Goal: Task Accomplishment & Management: Use online tool/utility

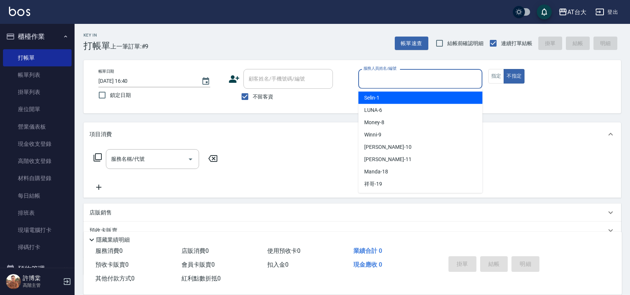
click at [405, 79] on input "服務人員姓名/編號" at bounding box center [420, 78] width 117 height 13
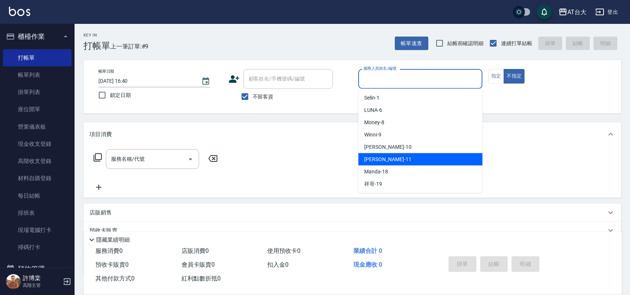
click at [401, 154] on div "[PERSON_NAME] -11" at bounding box center [420, 159] width 124 height 12
type input "[PERSON_NAME]-11"
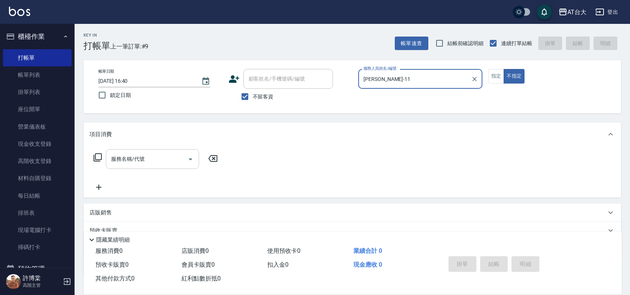
click at [162, 152] on div "服務名稱/代號" at bounding box center [152, 159] width 93 height 20
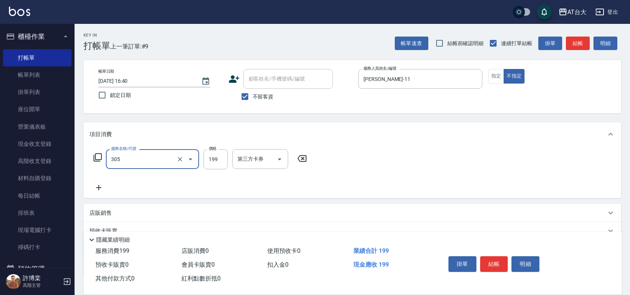
type input "剪髮(305)"
type input "250"
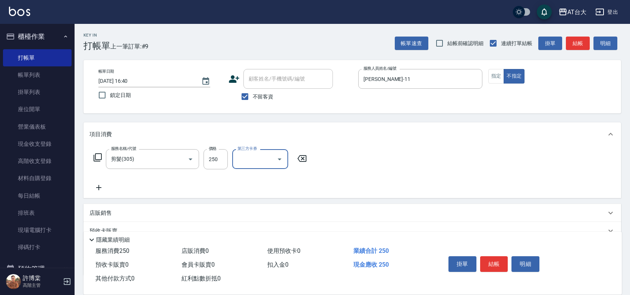
click at [485, 253] on div "掛單 結帳 明細" at bounding box center [494, 264] width 97 height 23
click at [487, 256] on button "結帳" at bounding box center [494, 264] width 28 height 16
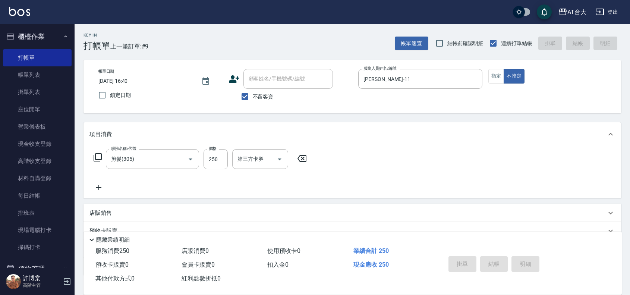
type input "[DATE] 17:32"
drag, startPoint x: 405, startPoint y: 94, endPoint x: 407, endPoint y: 78, distance: 16.1
click at [407, 80] on div "服務人員姓名/編號 服務人員姓名/編號" at bounding box center [420, 83] width 124 height 28
click at [407, 78] on input "服務人員姓名/編號" at bounding box center [420, 78] width 117 height 13
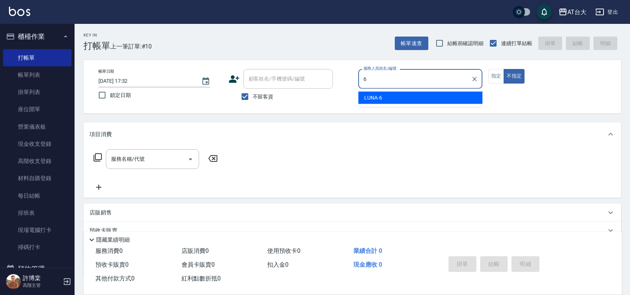
type input "LUNA-6"
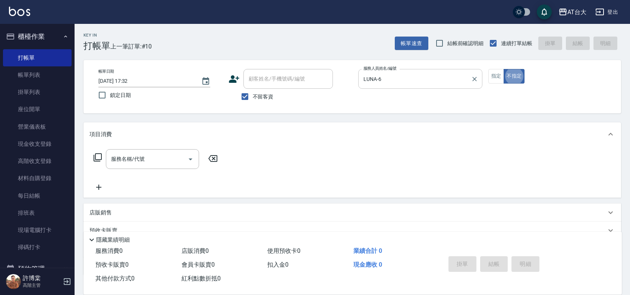
type button "false"
click at [493, 81] on button "指定" at bounding box center [496, 76] width 16 height 15
type button "true"
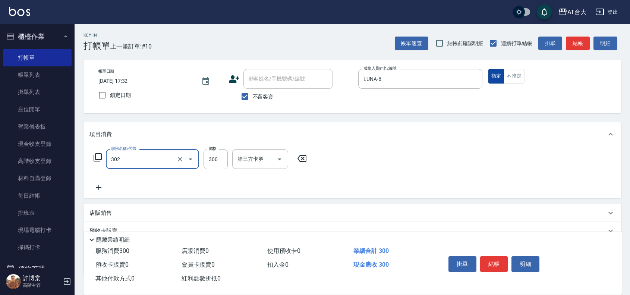
type input "剪髮(302)"
type input "250"
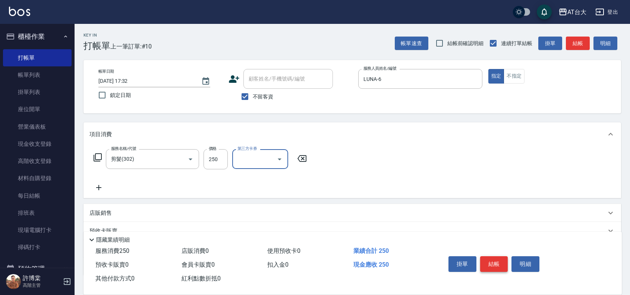
click at [485, 260] on button "結帳" at bounding box center [494, 264] width 28 height 16
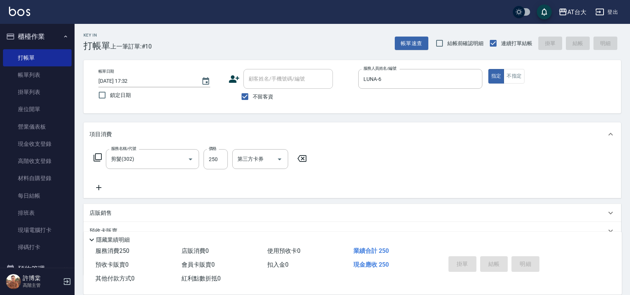
type input "[DATE] 17:54"
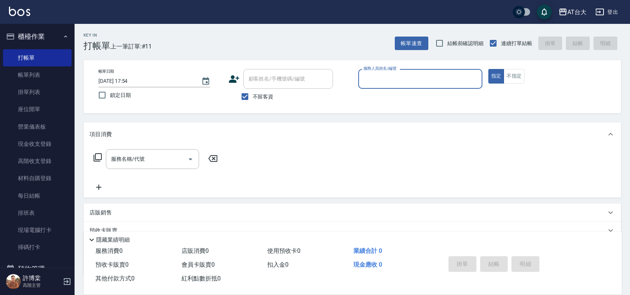
click at [393, 76] on input "服務人員姓名/編號" at bounding box center [420, 78] width 117 height 13
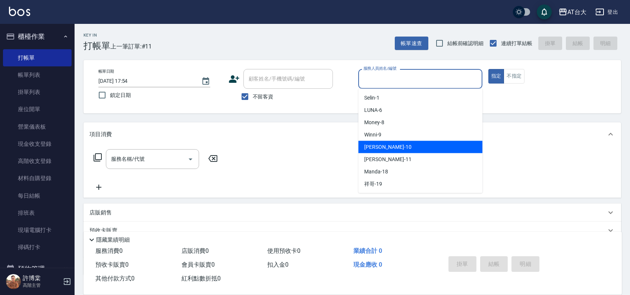
click at [386, 150] on div "JOJO -10" at bounding box center [420, 147] width 124 height 12
type input "JOJO-10"
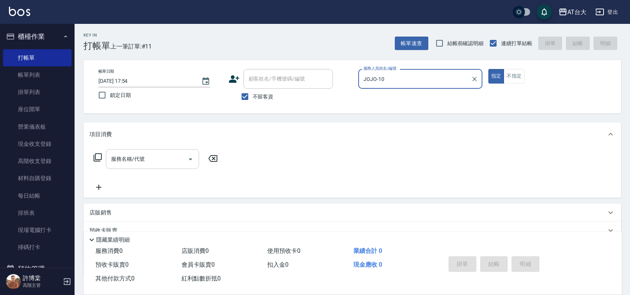
click at [170, 164] on input "服務名稱/代號" at bounding box center [146, 158] width 75 height 13
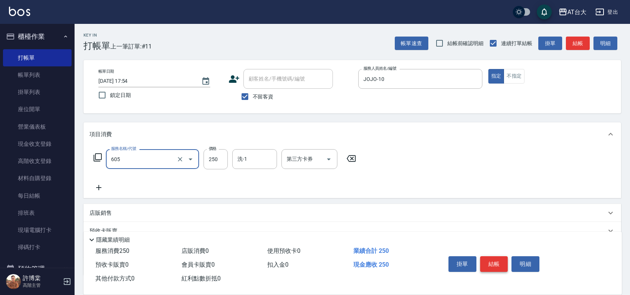
type input "洗髮 (女)(605)"
click at [504, 258] on button "結帳" at bounding box center [494, 264] width 28 height 16
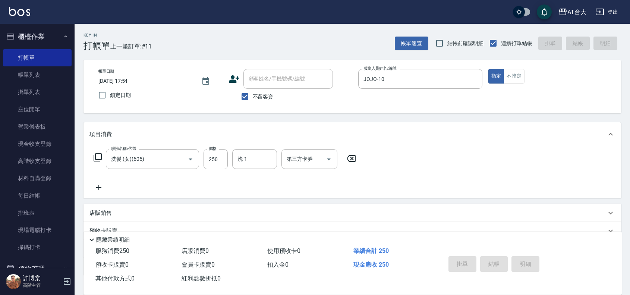
type input "[DATE] 17:56"
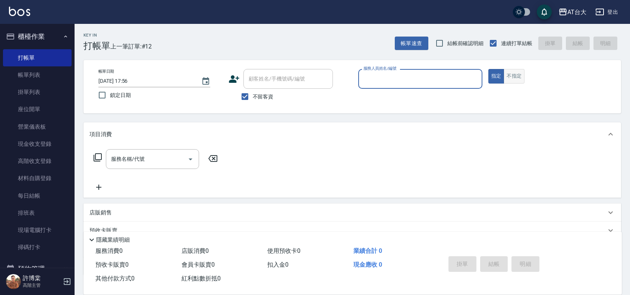
click at [512, 81] on button "不指定" at bounding box center [514, 76] width 21 height 15
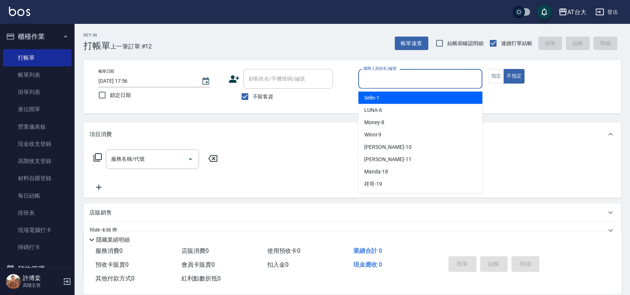
click at [465, 81] on input "服務人員姓名/編號" at bounding box center [420, 78] width 117 height 13
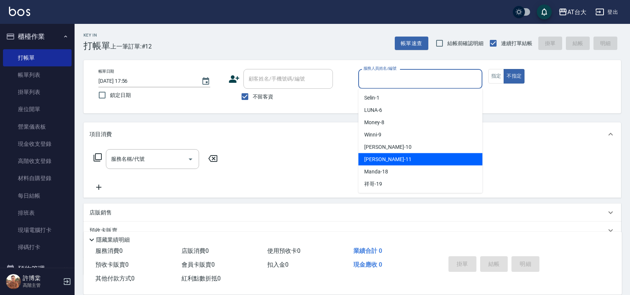
click at [405, 164] on div "[PERSON_NAME] -11" at bounding box center [420, 159] width 124 height 12
type input "[PERSON_NAME]-11"
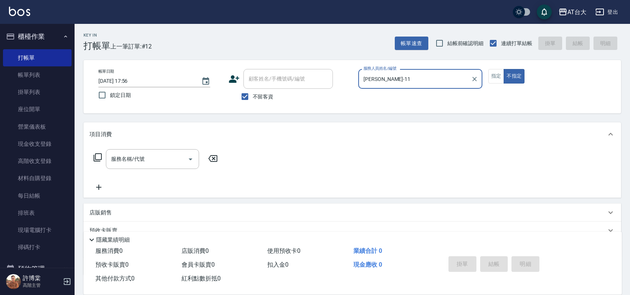
click at [123, 161] on div "服務名稱/代號 服務名稱/代號" at bounding box center [152, 159] width 93 height 20
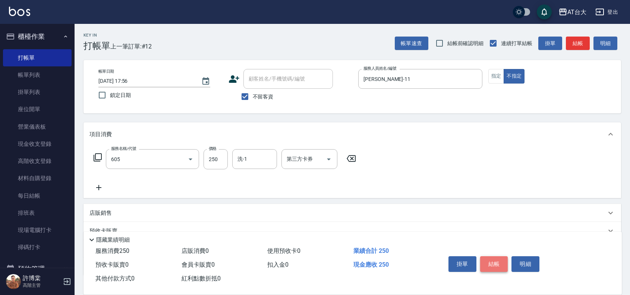
type input "洗髮 (女)(605)"
click at [493, 258] on button "結帳" at bounding box center [494, 264] width 28 height 16
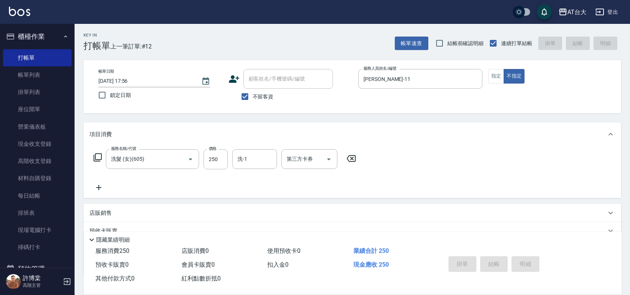
type input "[DATE] 17:58"
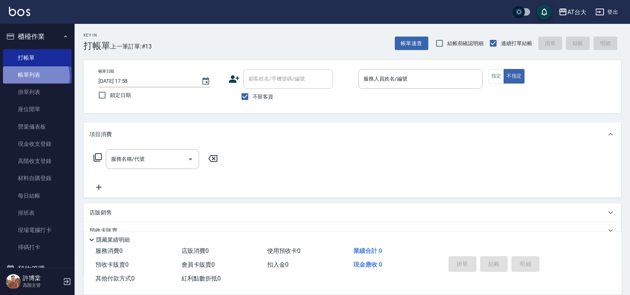
click at [29, 77] on link "帳單列表" at bounding box center [37, 74] width 69 height 17
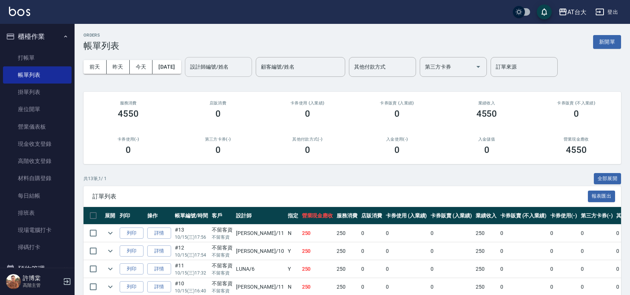
click at [249, 64] on input "設計師編號/姓名" at bounding box center [218, 66] width 60 height 13
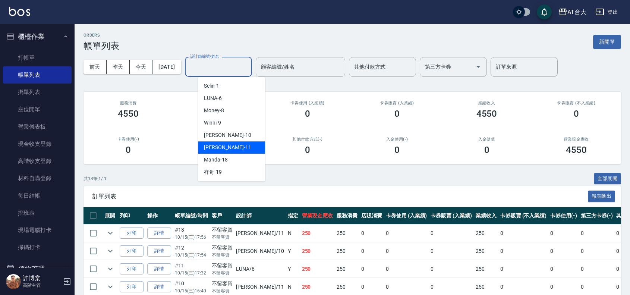
click at [245, 145] on div "[PERSON_NAME] -11" at bounding box center [231, 147] width 67 height 12
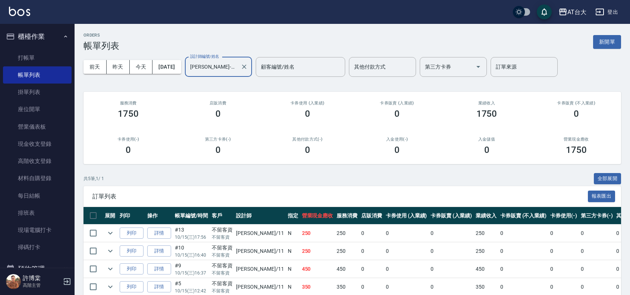
click at [227, 68] on input "[PERSON_NAME]-11" at bounding box center [212, 66] width 49 height 13
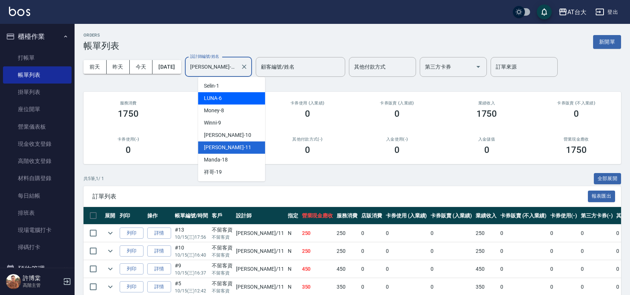
click at [218, 100] on span "LUNA -6" at bounding box center [213, 98] width 18 height 8
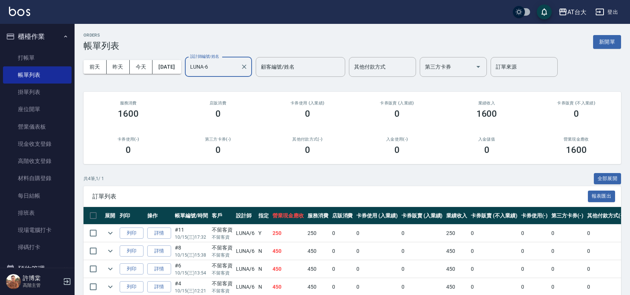
click at [232, 72] on input "LUNA-6" at bounding box center [212, 66] width 49 height 13
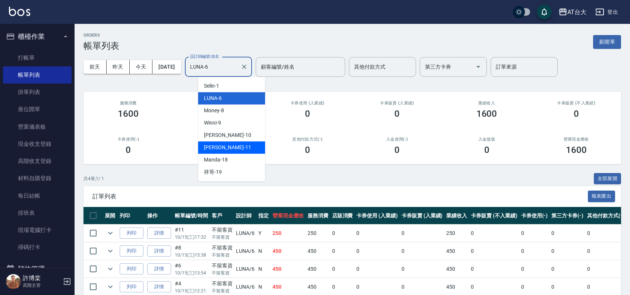
click at [233, 149] on div "[PERSON_NAME] -11" at bounding box center [231, 147] width 67 height 12
type input "[PERSON_NAME]-11"
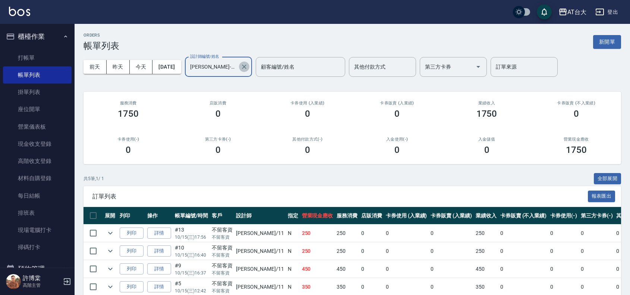
click at [246, 67] on icon "Clear" at bounding box center [244, 67] width 4 height 4
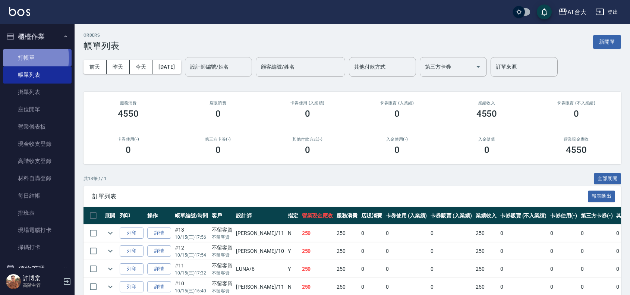
click at [15, 58] on link "打帳單" at bounding box center [37, 57] width 69 height 17
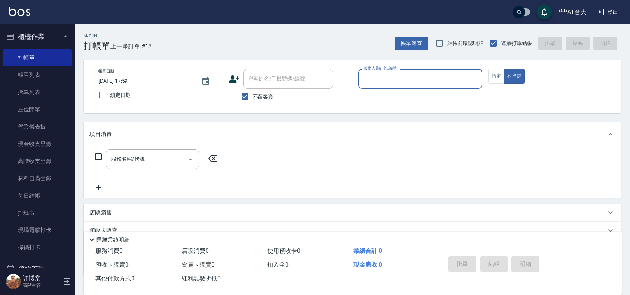
click at [425, 81] on input "服務人員姓名/編號" at bounding box center [420, 78] width 117 height 13
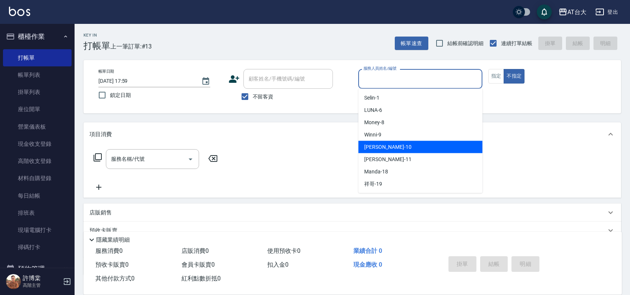
click at [405, 142] on div "JOJO -10" at bounding box center [420, 147] width 124 height 12
type input "JOJO-10"
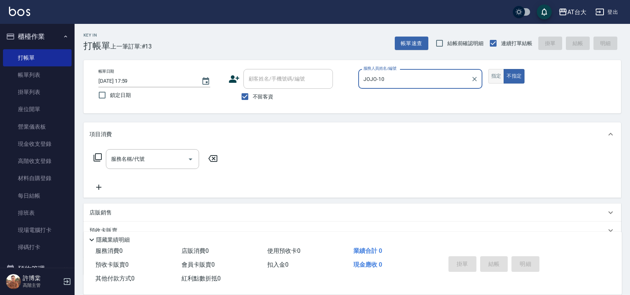
click at [497, 79] on button "指定" at bounding box center [496, 76] width 16 height 15
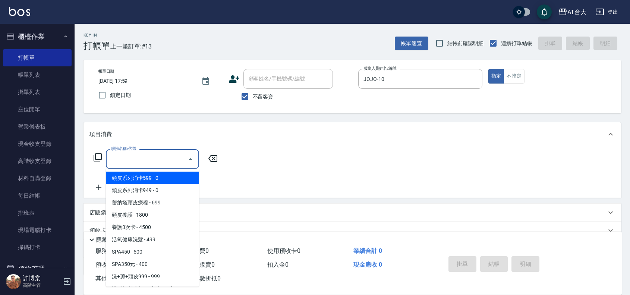
click at [145, 157] on input "服務名稱/代號" at bounding box center [146, 158] width 75 height 13
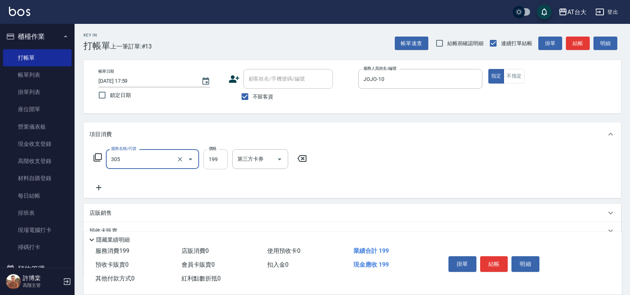
type input "剪髮(305)"
click at [208, 157] on input "199" at bounding box center [216, 159] width 24 height 20
type input "1200"
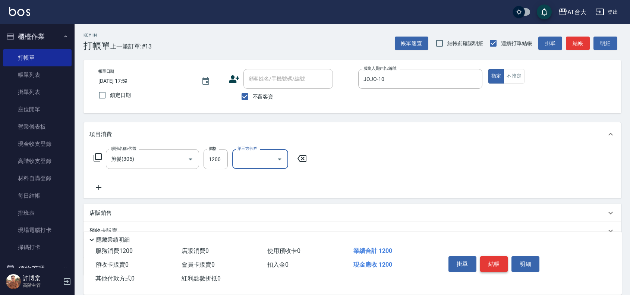
click at [500, 257] on button "結帳" at bounding box center [494, 264] width 28 height 16
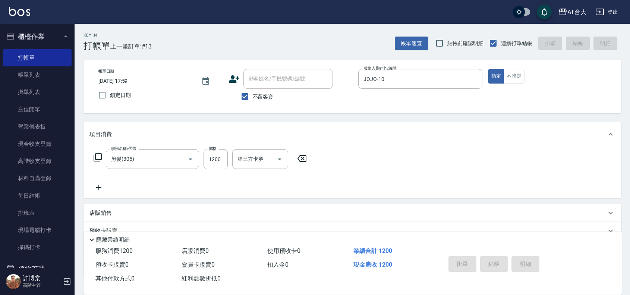
type input "[DATE] 18:20"
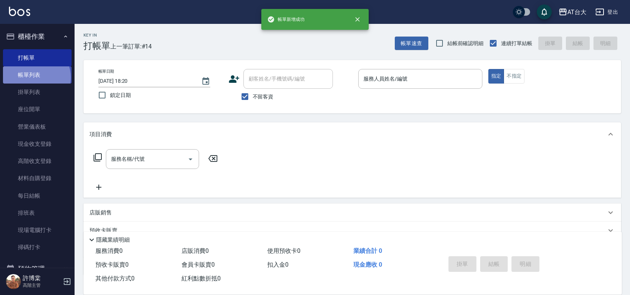
click at [36, 77] on link "帳單列表" at bounding box center [37, 74] width 69 height 17
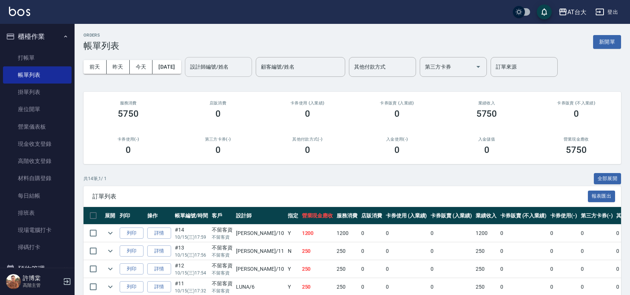
click at [247, 68] on input "設計師編號/姓名" at bounding box center [218, 66] width 60 height 13
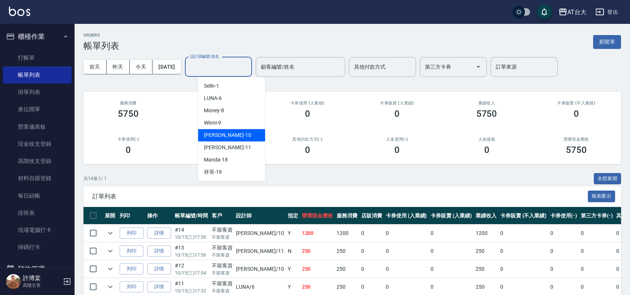
click at [234, 131] on div "JOJO -10" at bounding box center [231, 135] width 67 height 12
type input "JOJO-10"
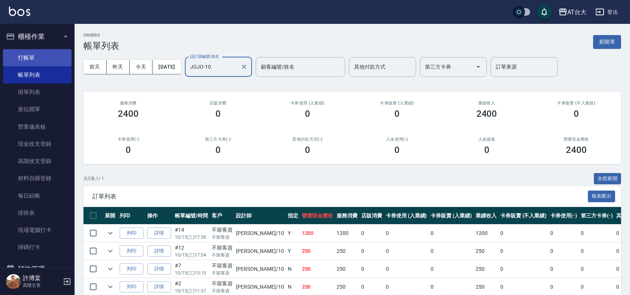
click at [41, 60] on link "打帳單" at bounding box center [37, 57] width 69 height 17
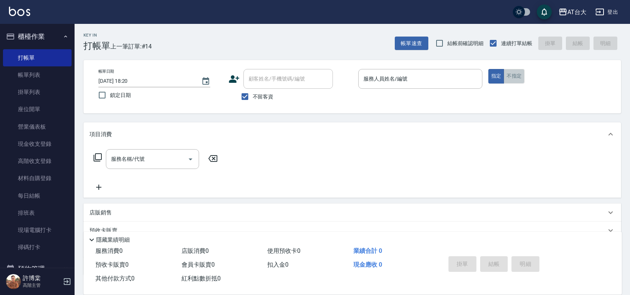
click at [523, 77] on button "不指定" at bounding box center [514, 76] width 21 height 15
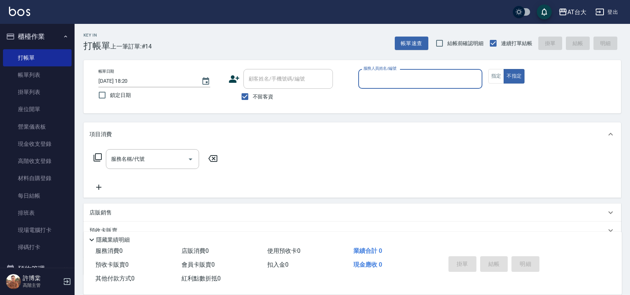
click at [452, 73] on input "服務人員姓名/編號" at bounding box center [420, 78] width 117 height 13
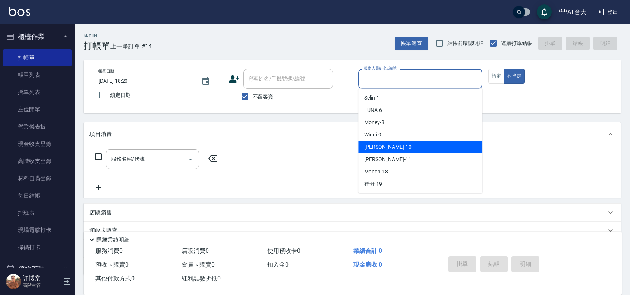
click at [420, 145] on div "JOJO -10" at bounding box center [420, 147] width 124 height 12
type input "JOJO-10"
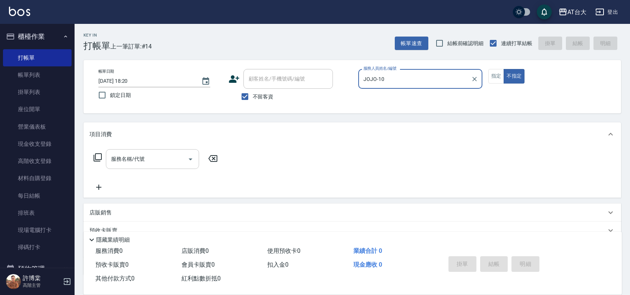
click at [134, 150] on div "服務名稱/代號" at bounding box center [152, 159] width 93 height 20
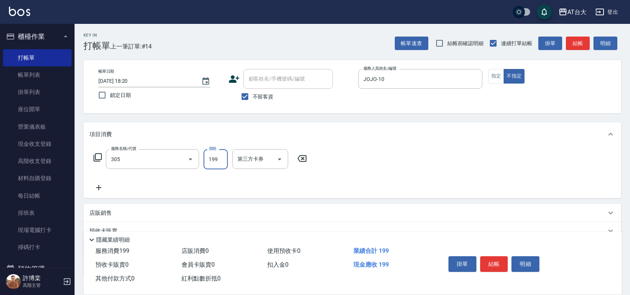
type input "剪髮(305)"
click at [209, 160] on input "199" at bounding box center [216, 159] width 24 height 20
type input "250"
click at [495, 261] on button "結帳" at bounding box center [494, 264] width 28 height 16
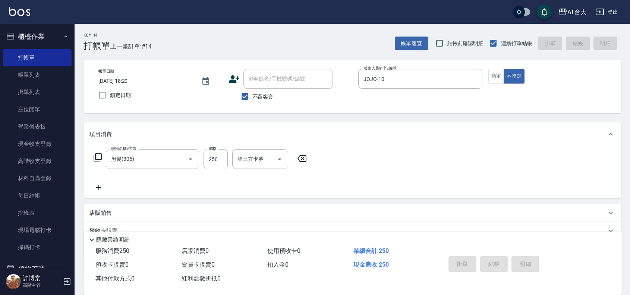
type input "[DATE] 18:33"
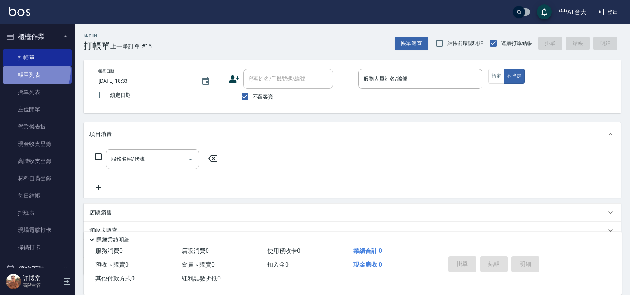
click at [34, 71] on link "帳單列表" at bounding box center [37, 74] width 69 height 17
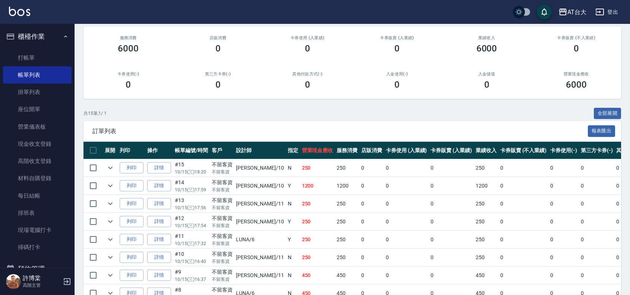
scroll to position [186, 0]
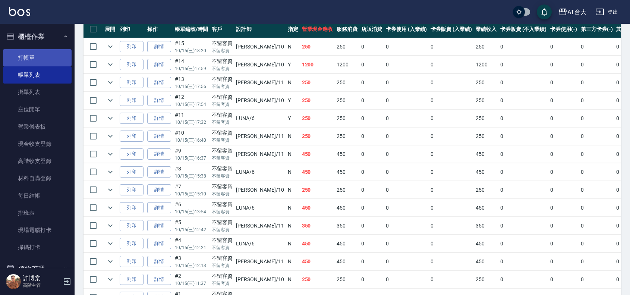
click at [43, 51] on link "打帳單" at bounding box center [37, 57] width 69 height 17
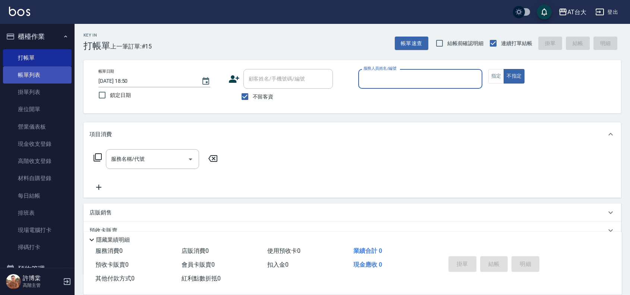
click at [21, 73] on link "帳單列表" at bounding box center [37, 74] width 69 height 17
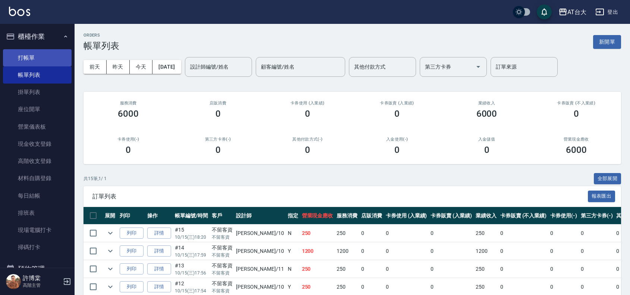
click at [27, 60] on link "打帳單" at bounding box center [37, 57] width 69 height 17
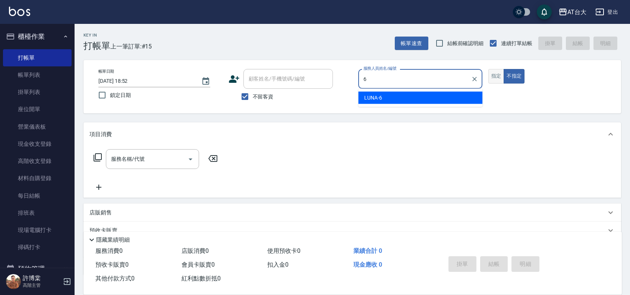
type input "LUNA-6"
type button "false"
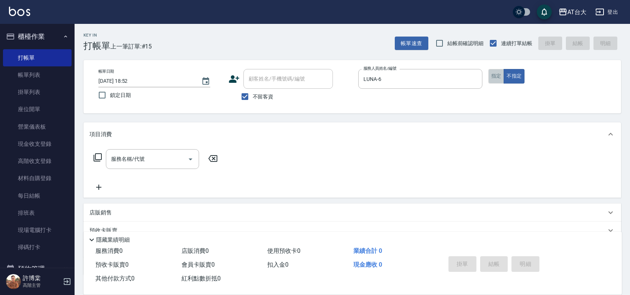
click at [496, 77] on button "指定" at bounding box center [496, 76] width 16 height 15
type button "true"
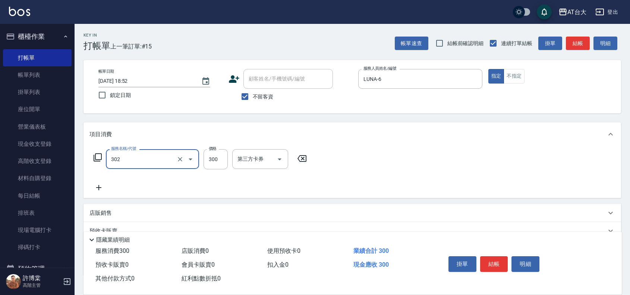
type input "剪髮(302)"
type input "450"
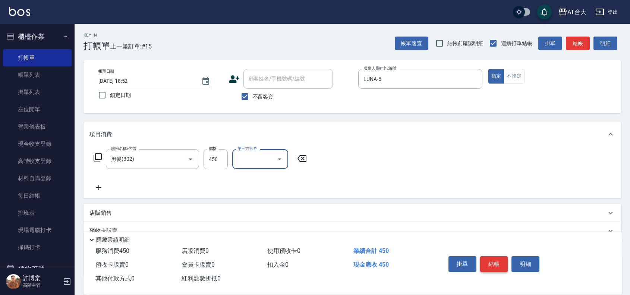
click at [497, 262] on button "結帳" at bounding box center [494, 264] width 28 height 16
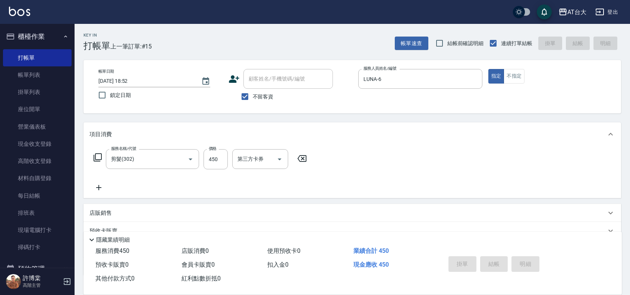
type input "[DATE] 19:09"
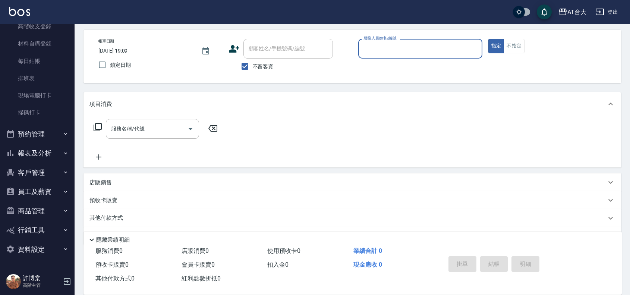
scroll to position [47, 0]
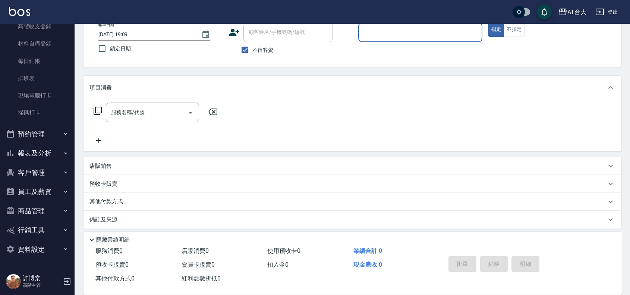
click at [46, 151] on button "報表及分析" at bounding box center [37, 153] width 69 height 19
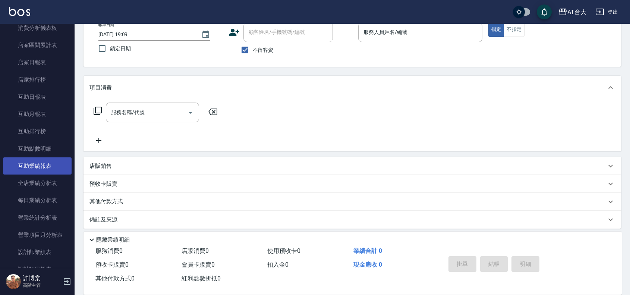
scroll to position [321, 0]
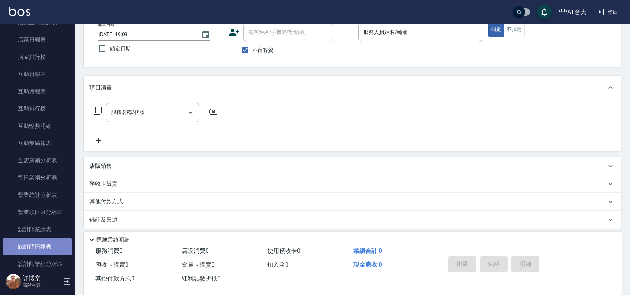
click at [37, 243] on link "設計師日報表" at bounding box center [37, 246] width 69 height 17
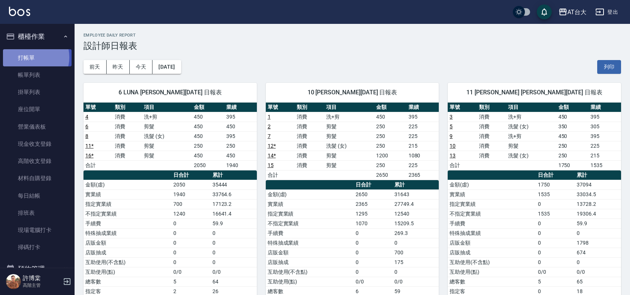
click at [32, 57] on link "打帳單" at bounding box center [37, 57] width 69 height 17
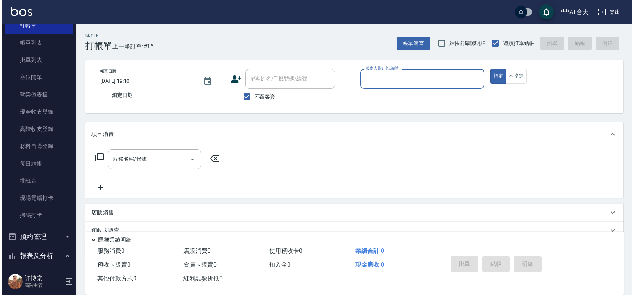
scroll to position [47, 0]
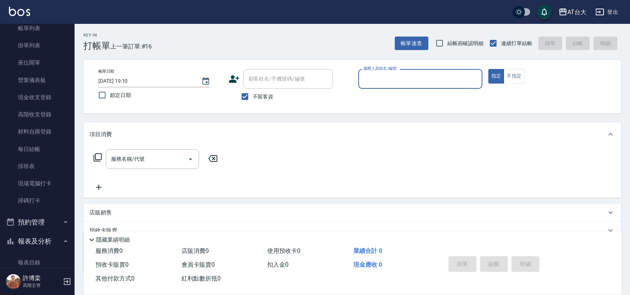
click at [446, 70] on div "服務人員姓名/編號" at bounding box center [420, 79] width 124 height 20
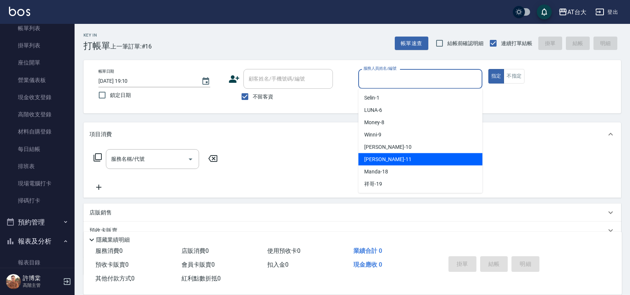
click at [422, 157] on div "[PERSON_NAME] -11" at bounding box center [420, 159] width 124 height 12
type input "[PERSON_NAME]-11"
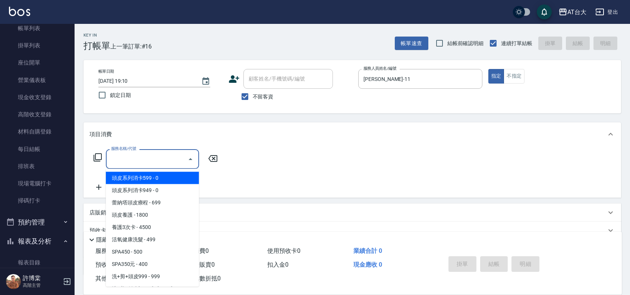
click at [160, 155] on input "服務名稱/代號" at bounding box center [146, 158] width 75 height 13
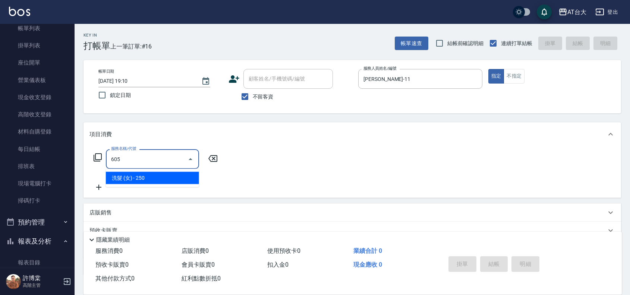
type input "洗髮 (女)(605)"
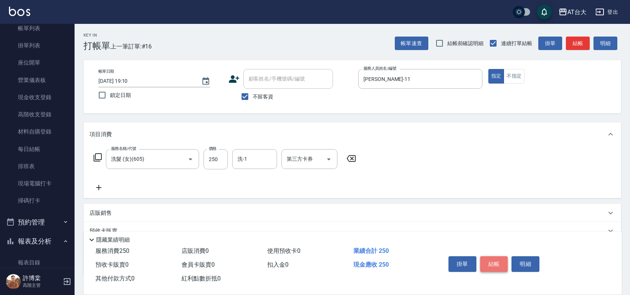
click at [496, 261] on button "結帳" at bounding box center [494, 264] width 28 height 16
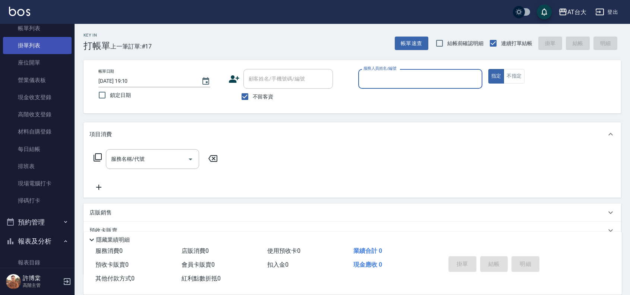
click at [35, 45] on link "掛單列表" at bounding box center [37, 45] width 69 height 17
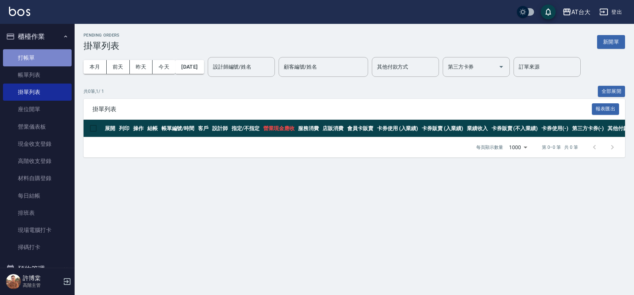
click at [45, 61] on link "打帳單" at bounding box center [37, 57] width 69 height 17
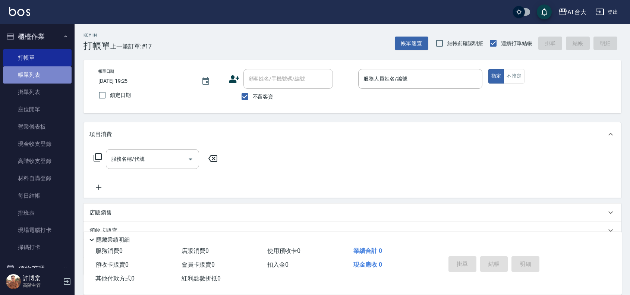
click at [44, 76] on link "帳單列表" at bounding box center [37, 74] width 69 height 17
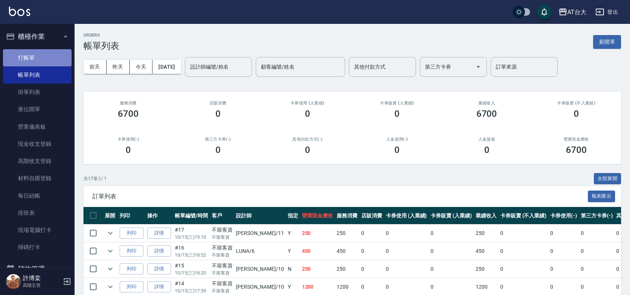
click at [41, 55] on link "打帳單" at bounding box center [37, 57] width 69 height 17
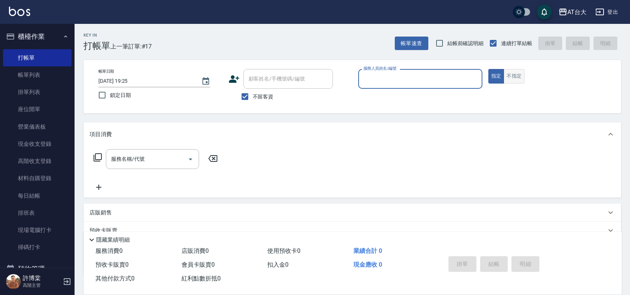
click at [515, 79] on button "不指定" at bounding box center [514, 76] width 21 height 15
click at [416, 78] on input "服務人員姓名/編號" at bounding box center [420, 78] width 117 height 13
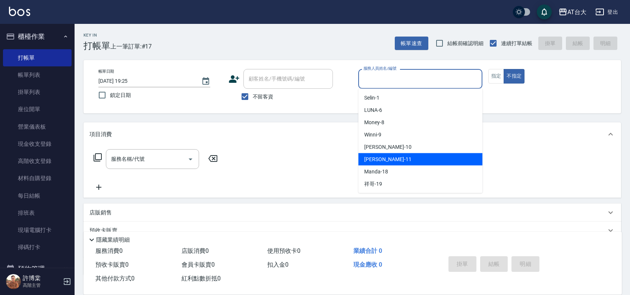
click at [406, 157] on div "[PERSON_NAME] -11" at bounding box center [420, 159] width 124 height 12
type input "[PERSON_NAME]-11"
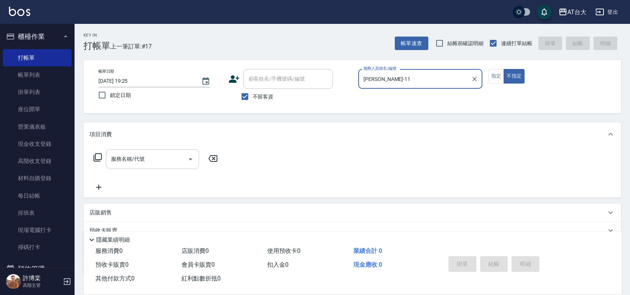
click at [150, 166] on div "服務名稱/代號" at bounding box center [152, 159] width 93 height 20
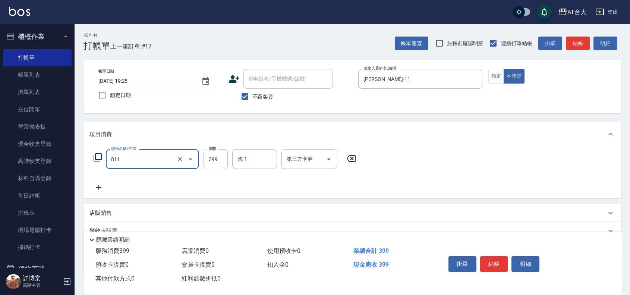
type input "洗+剪(811)"
type input "450"
click at [491, 258] on button "結帳" at bounding box center [494, 264] width 28 height 16
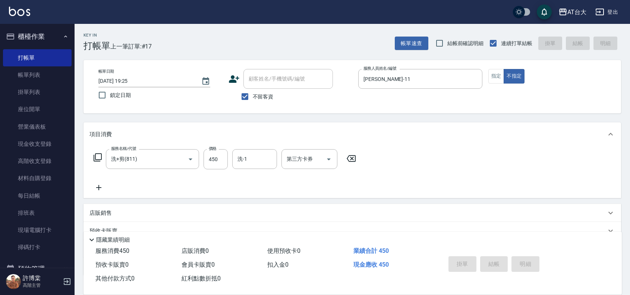
type input "[DATE] 19:50"
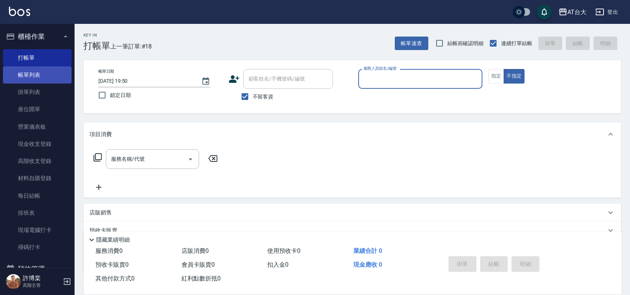
click at [35, 75] on link "帳單列表" at bounding box center [37, 74] width 69 height 17
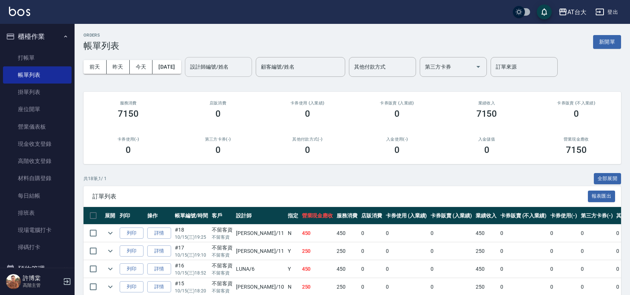
click at [232, 69] on input "設計師編號/姓名" at bounding box center [218, 66] width 60 height 13
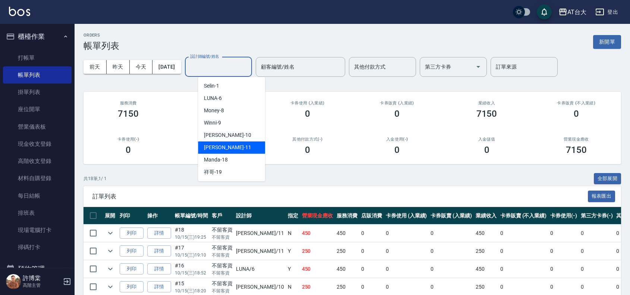
click at [226, 146] on span "[PERSON_NAME] -11" at bounding box center [227, 148] width 47 height 8
type input "[PERSON_NAME]-11"
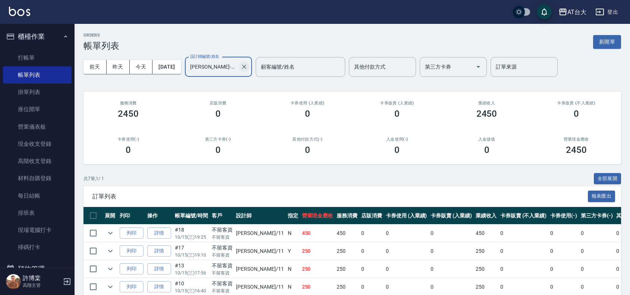
click at [248, 69] on icon "Clear" at bounding box center [243, 66] width 7 height 7
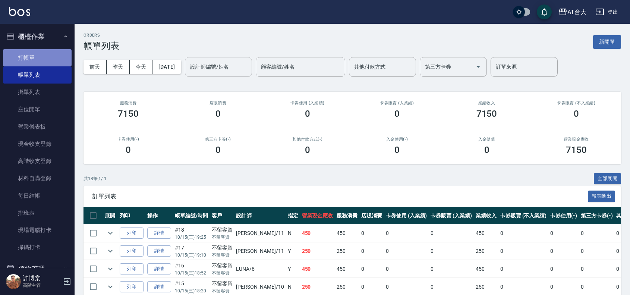
click at [43, 64] on link "打帳單" at bounding box center [37, 57] width 69 height 17
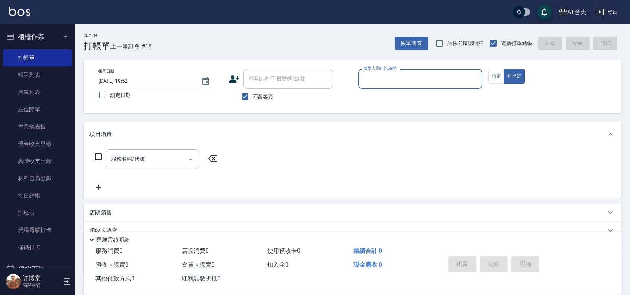
click at [444, 75] on input "服務人員姓名/編號" at bounding box center [420, 78] width 117 height 13
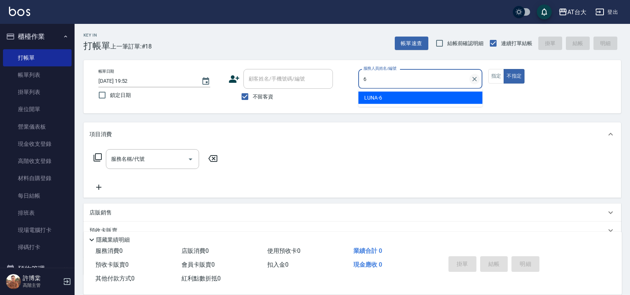
type input "LUNA-6"
type button "false"
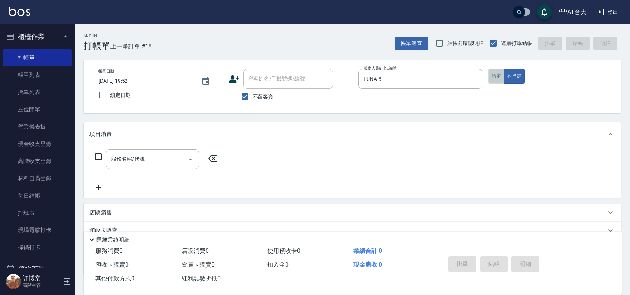
click at [495, 80] on button "指定" at bounding box center [496, 76] width 16 height 15
type button "true"
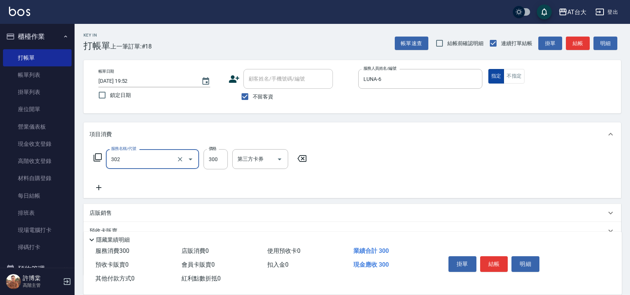
type input "剪髮(302)"
type input "450"
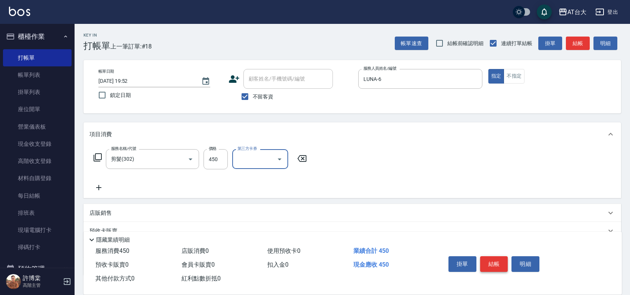
click at [504, 262] on button "結帳" at bounding box center [494, 264] width 28 height 16
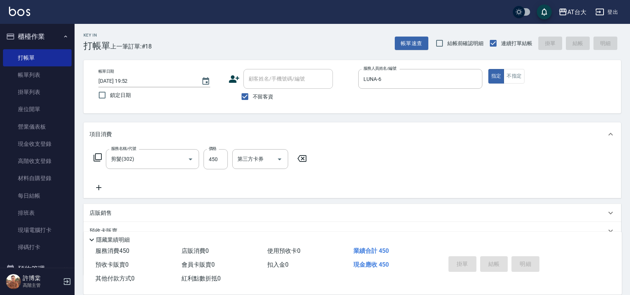
type input "[DATE] 20:09"
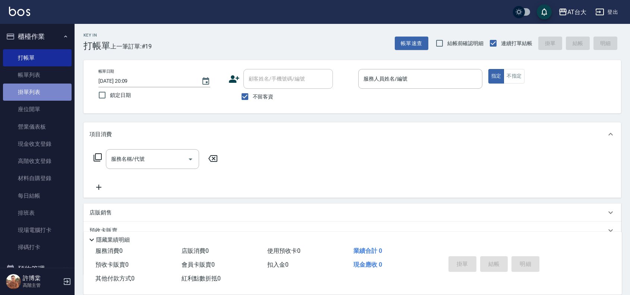
click at [41, 84] on link "掛單列表" at bounding box center [37, 92] width 69 height 17
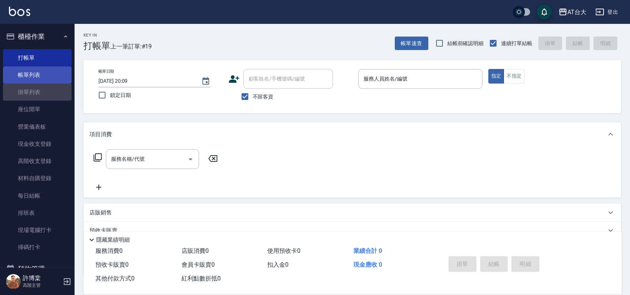
click at [42, 80] on link "帳單列表" at bounding box center [37, 74] width 69 height 17
click at [35, 73] on link "帳單列表" at bounding box center [37, 74] width 69 height 17
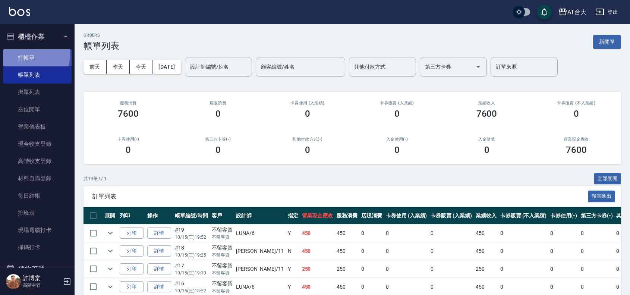
click at [30, 54] on link "打帳單" at bounding box center [37, 57] width 69 height 17
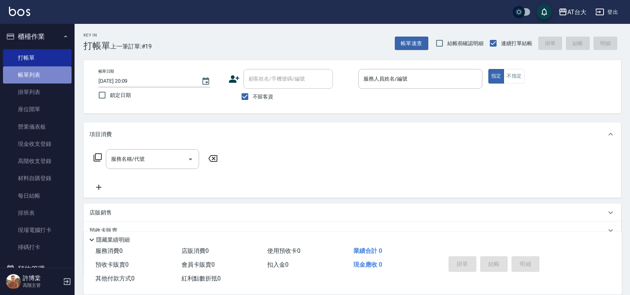
click at [55, 81] on link "帳單列表" at bounding box center [37, 74] width 69 height 17
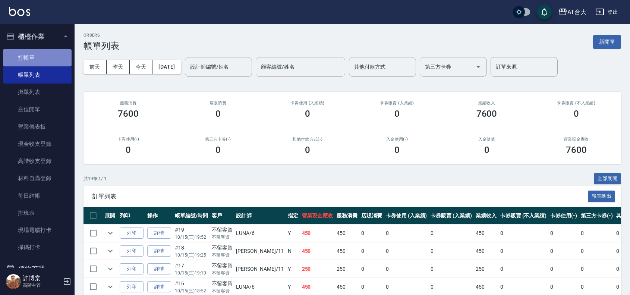
click at [51, 62] on link "打帳單" at bounding box center [37, 57] width 69 height 17
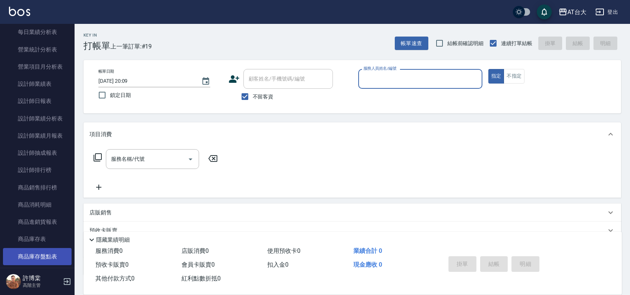
scroll to position [326, 0]
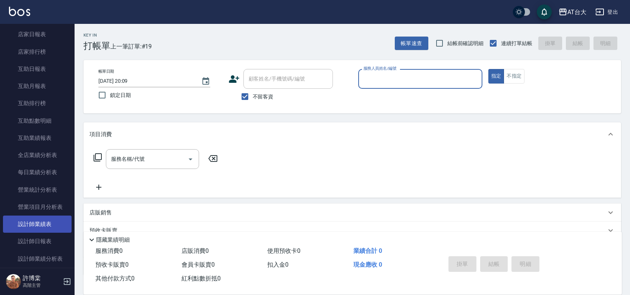
click at [42, 231] on link "設計師業績表" at bounding box center [37, 224] width 69 height 17
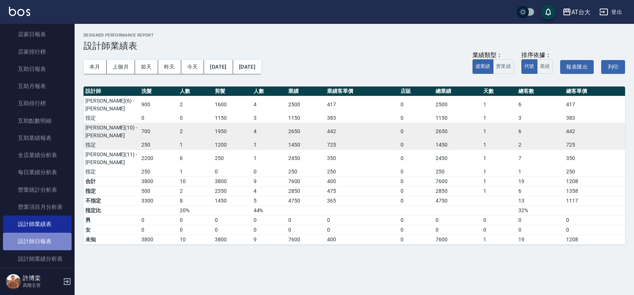
click at [42, 242] on link "設計師日報表" at bounding box center [37, 241] width 69 height 17
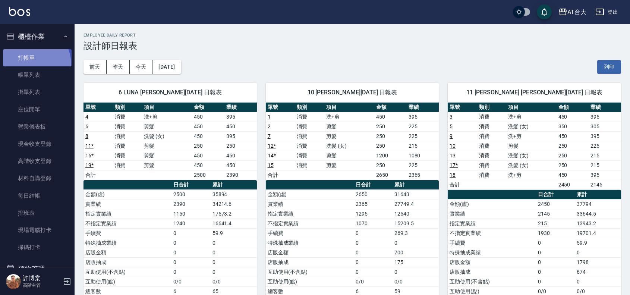
click at [31, 64] on link "打帳單" at bounding box center [37, 57] width 69 height 17
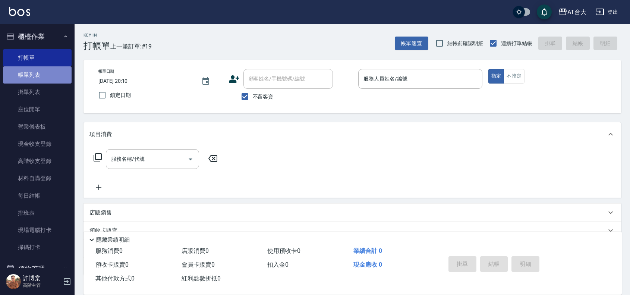
click at [42, 75] on link "帳單列表" at bounding box center [37, 74] width 69 height 17
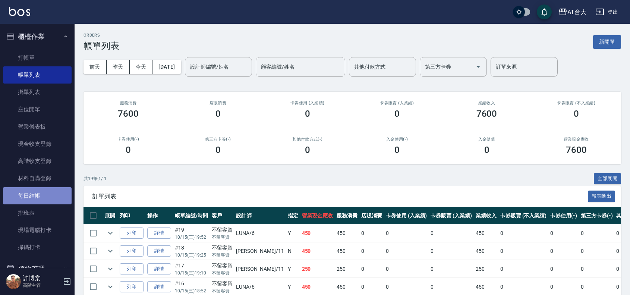
click at [45, 194] on link "每日結帳" at bounding box center [37, 195] width 69 height 17
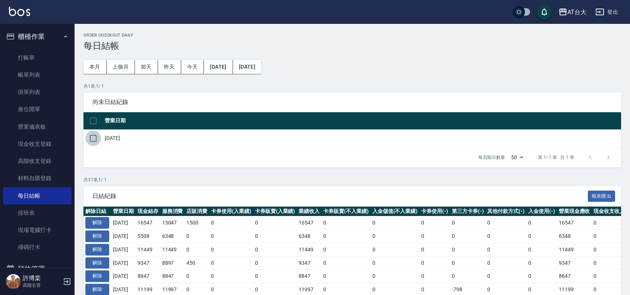
click at [92, 138] on input "checkbox" at bounding box center [93, 138] width 16 height 16
checkbox input "true"
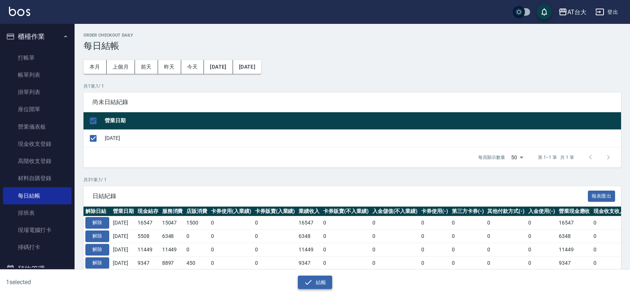
click at [311, 282] on icon "button" at bounding box center [308, 282] width 9 height 9
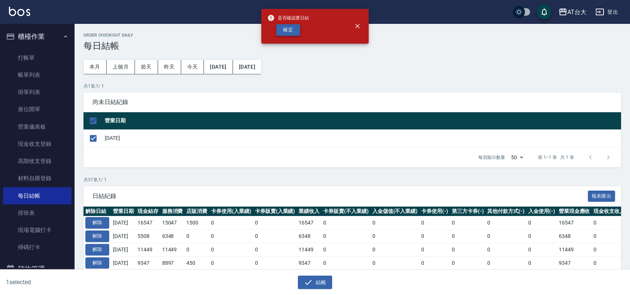
click at [296, 29] on button "確定" at bounding box center [288, 30] width 24 height 12
checkbox input "false"
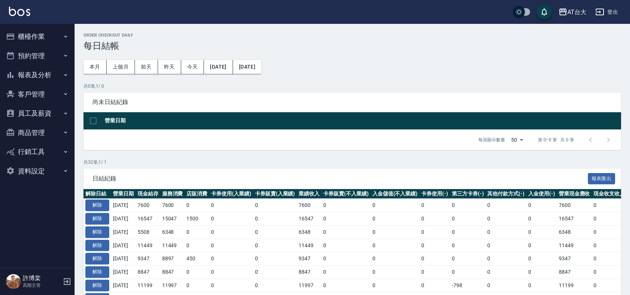
click at [63, 55] on icon "button" at bounding box center [66, 56] width 6 height 6
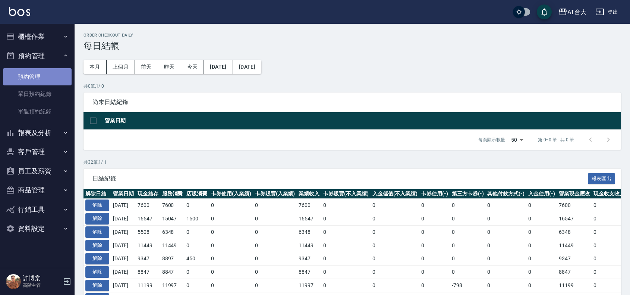
click at [36, 76] on link "預約管理" at bounding box center [37, 76] width 69 height 17
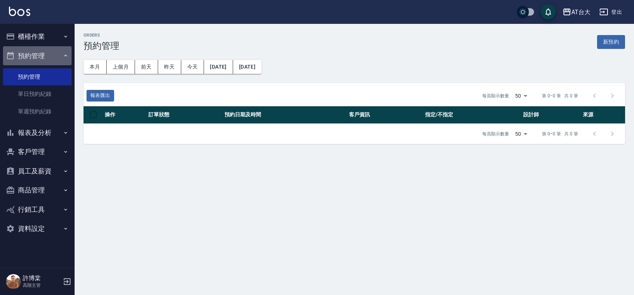
click at [45, 60] on button "預約管理" at bounding box center [37, 55] width 69 height 19
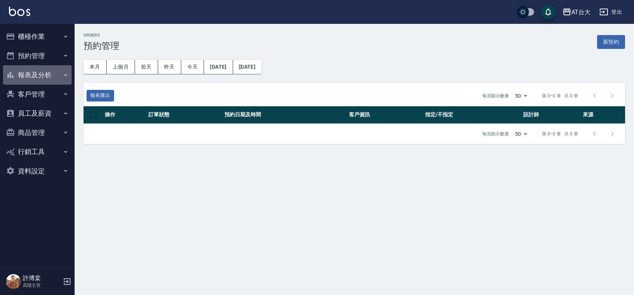
click at [38, 72] on button "報表及分析" at bounding box center [37, 74] width 69 height 19
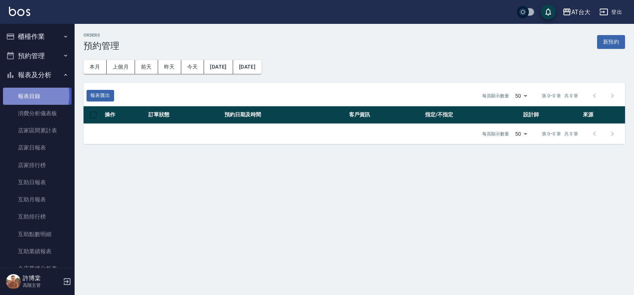
click at [32, 95] on link "報表目錄" at bounding box center [37, 96] width 69 height 17
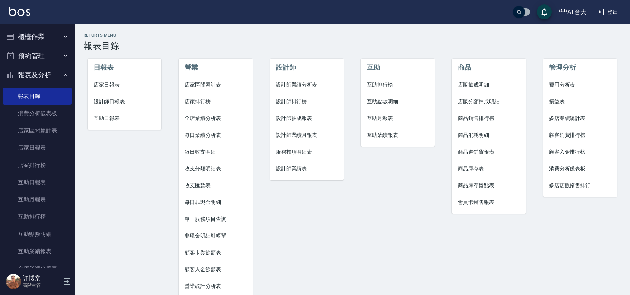
click at [103, 82] on span "店家日報表" at bounding box center [125, 85] width 62 height 8
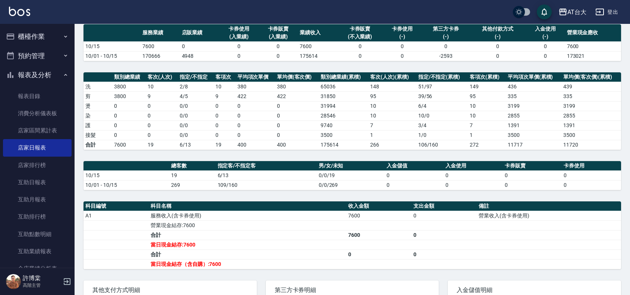
scroll to position [60, 0]
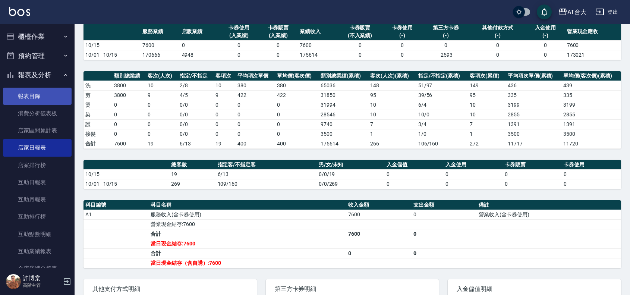
click at [28, 94] on link "報表目錄" at bounding box center [37, 96] width 69 height 17
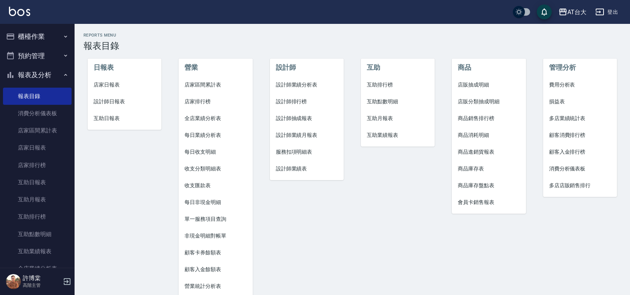
click at [109, 100] on span "設計師日報表" at bounding box center [125, 102] width 62 height 8
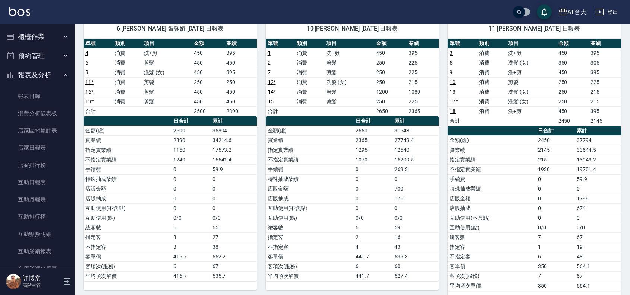
scroll to position [64, 0]
